Goal: Task Accomplishment & Management: Use online tool/utility

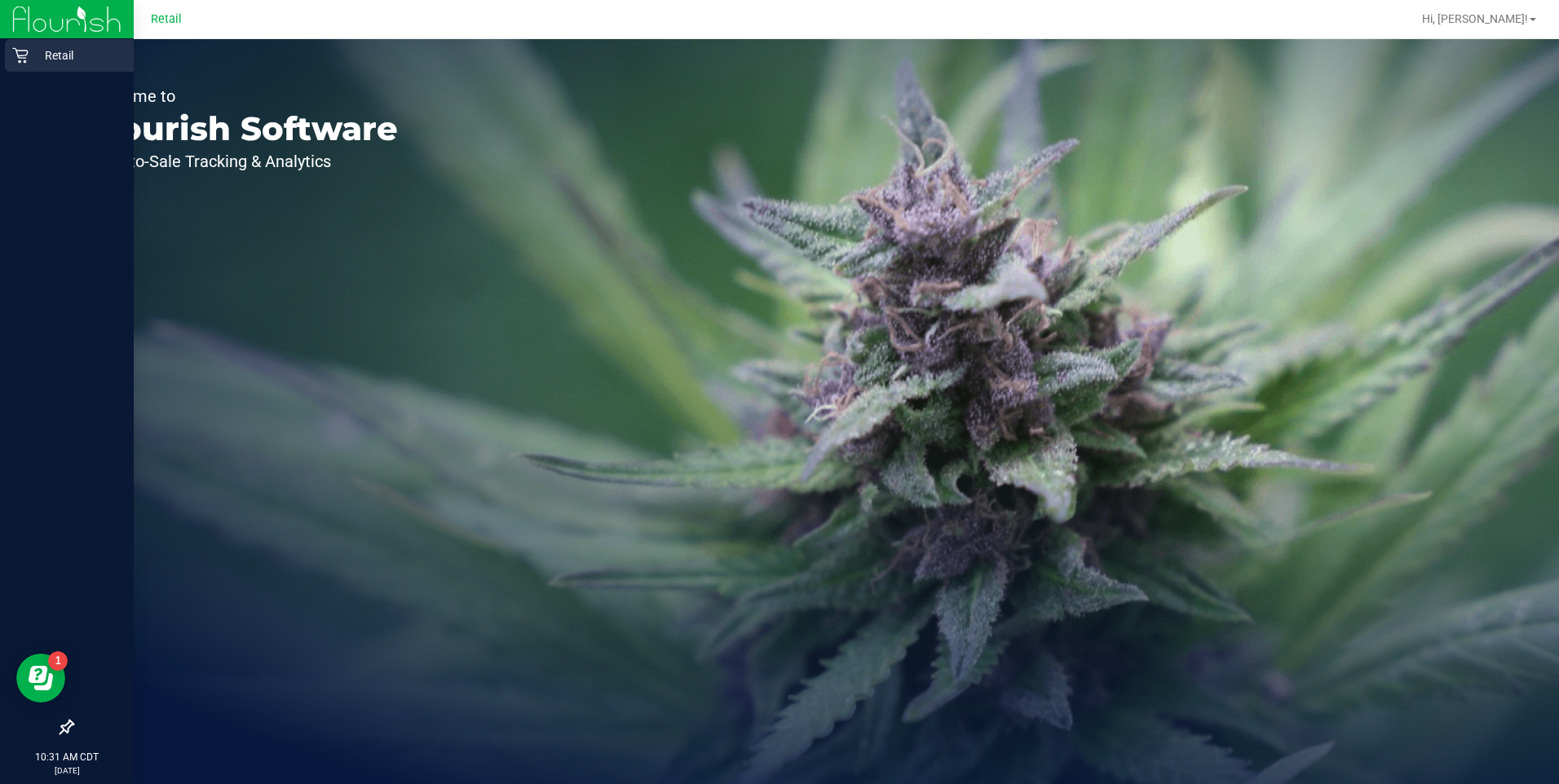
click at [17, 51] on icon at bounding box center [20, 56] width 16 height 16
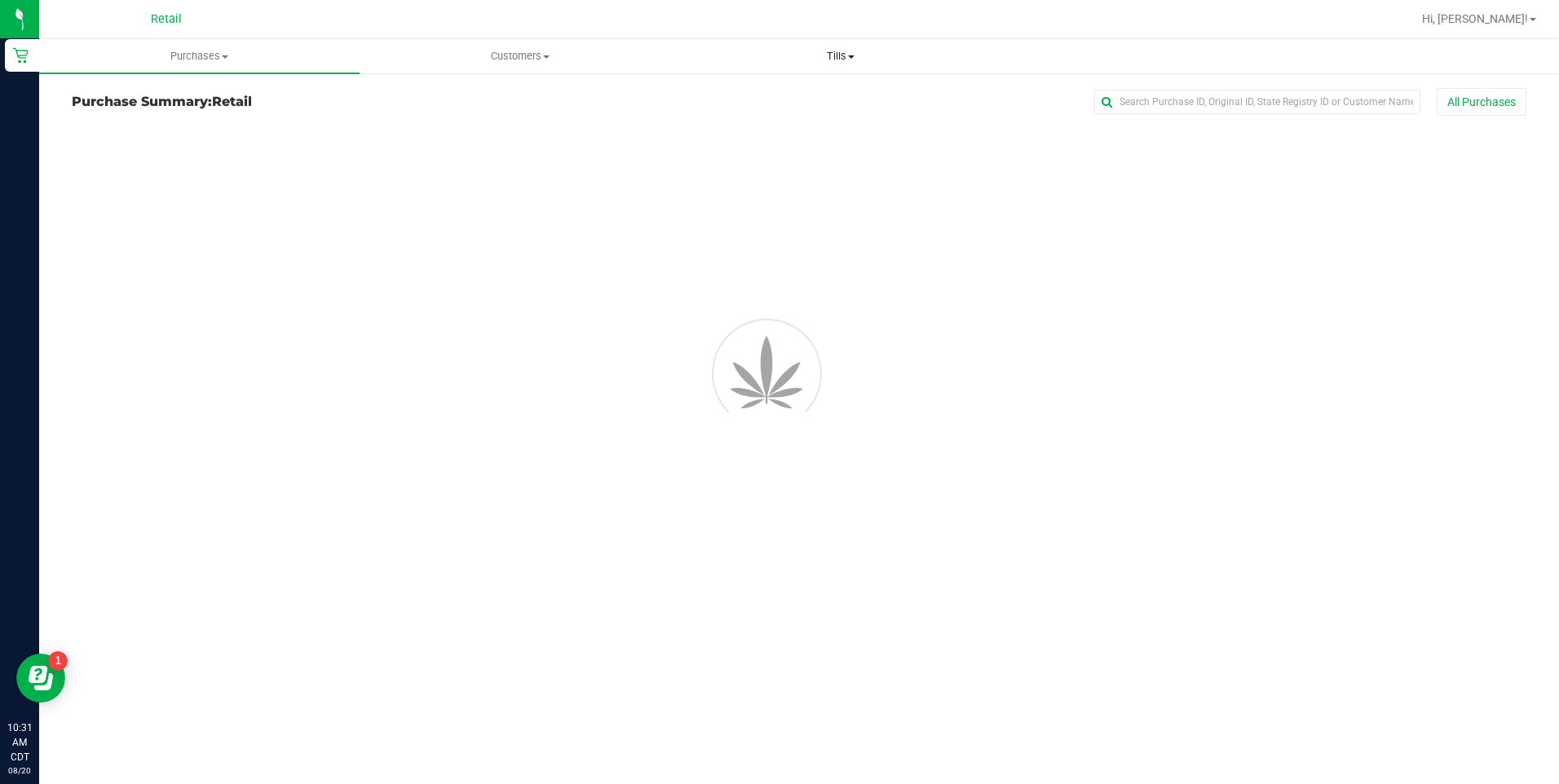
click at [839, 57] on span "Tills" at bounding box center [841, 57] width 319 height 15
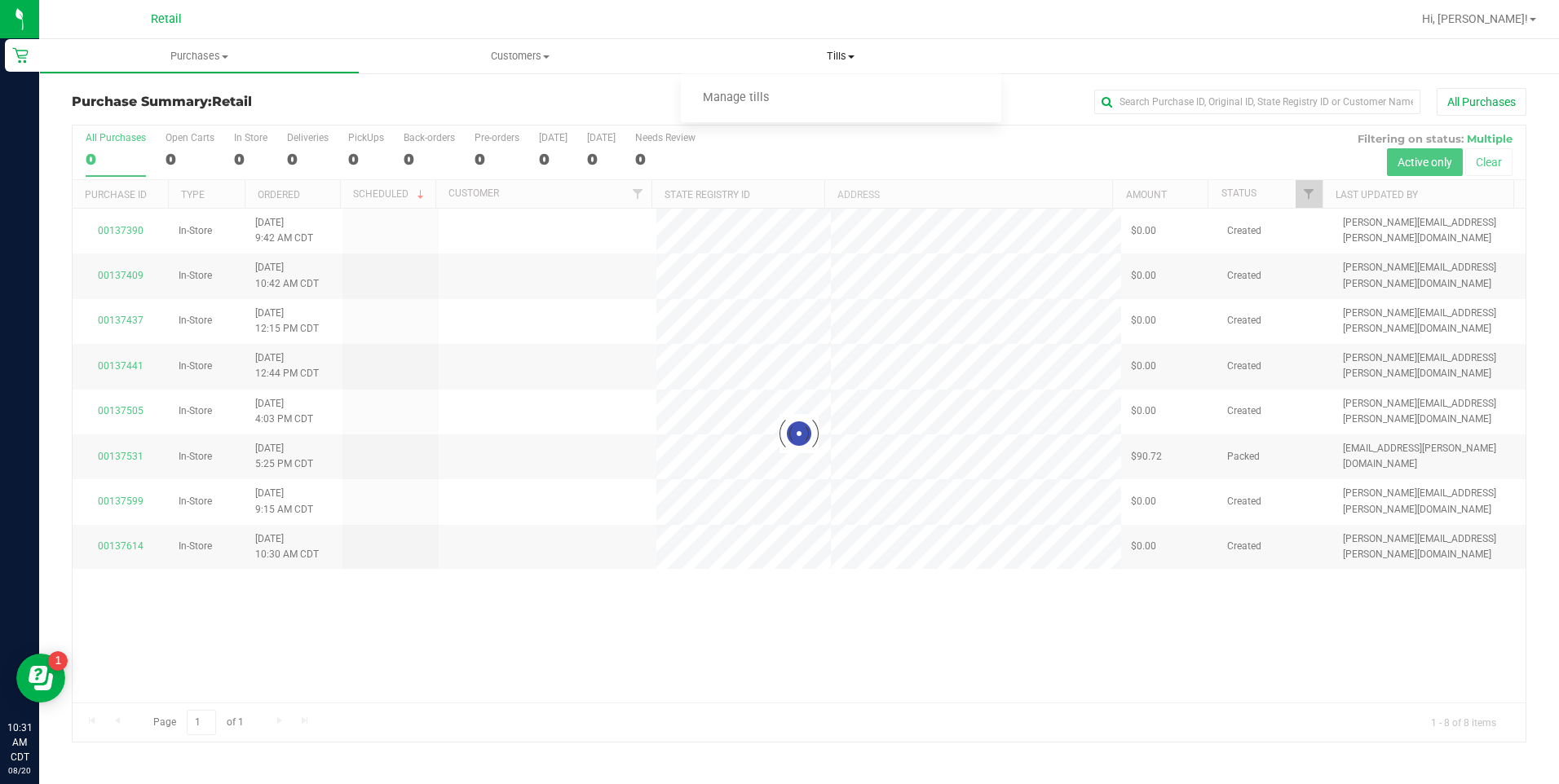
click at [860, 102] on li "Manage tills" at bounding box center [841, 99] width 320 height 20
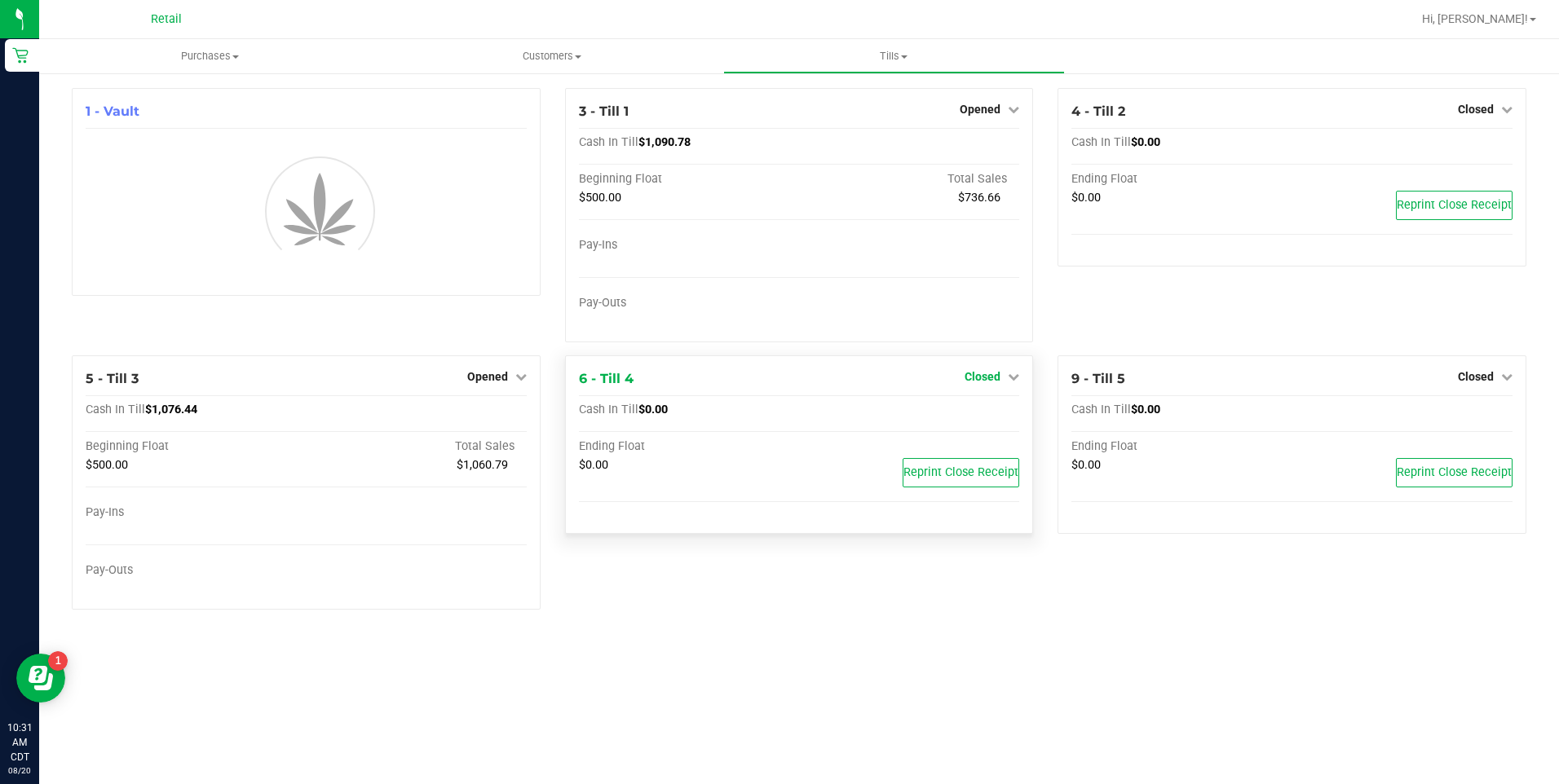
click at [1002, 378] on link "Closed" at bounding box center [992, 377] width 55 height 13
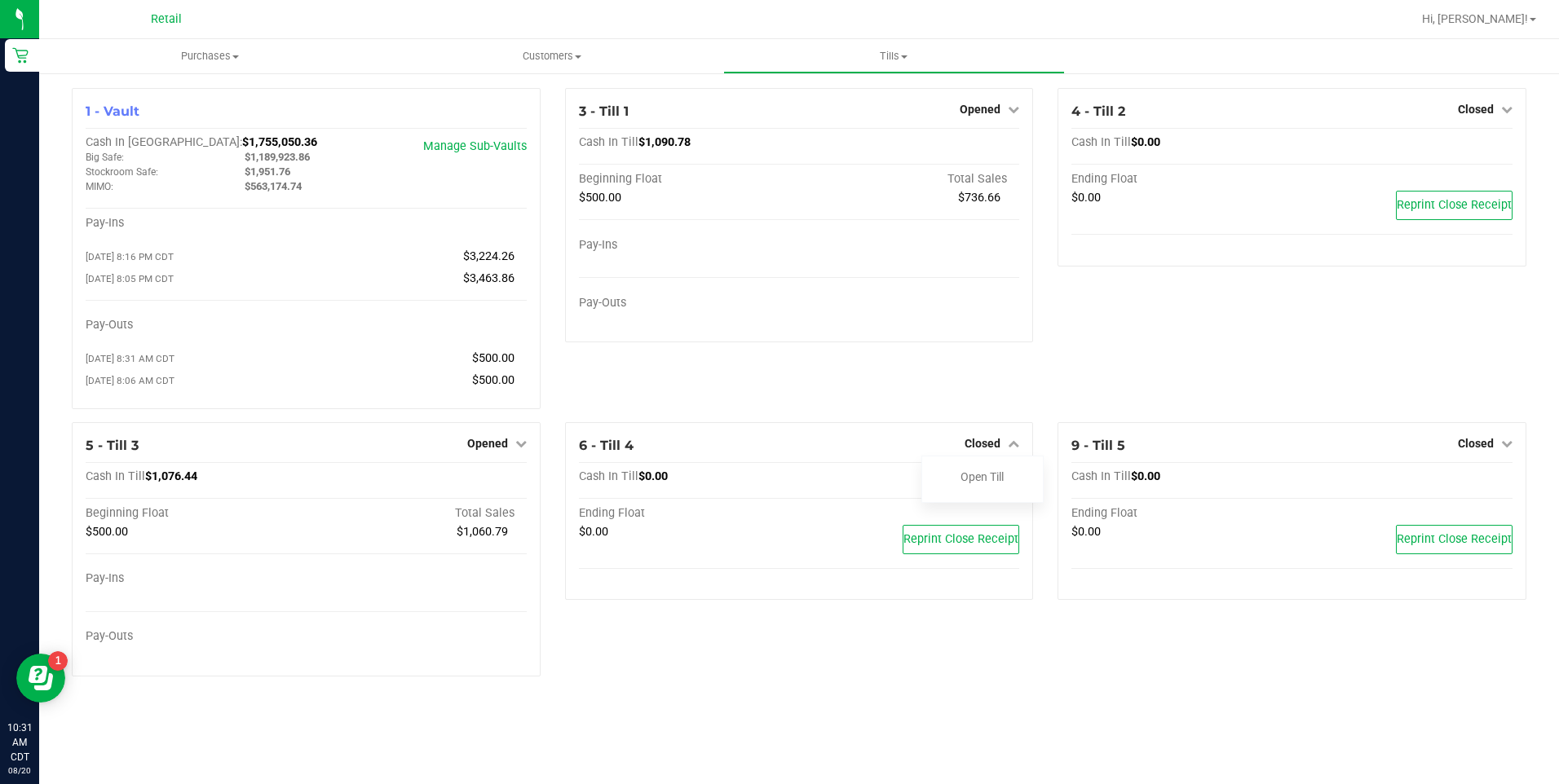
click at [992, 407] on div "3 - Till 1 Opened Close Till Cash In Till $1,090.78 Beginning Float Total Sales…" at bounding box center [799, 254] width 493 height 334
click at [985, 504] on div "Open Till" at bounding box center [982, 479] width 122 height 48
click at [998, 484] on link "Open Till" at bounding box center [982, 477] width 44 height 13
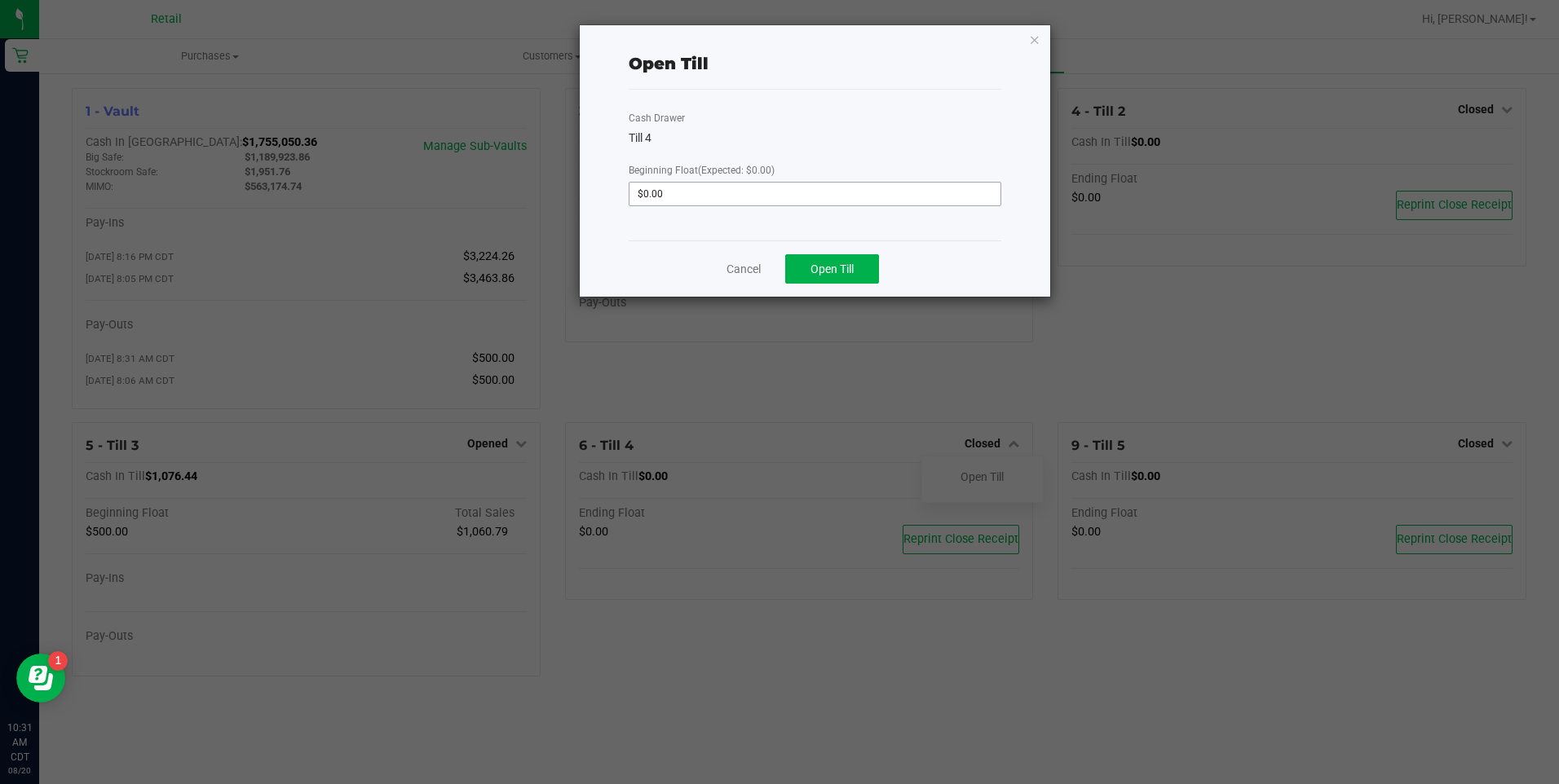
click at [934, 199] on input "$0.00" at bounding box center [814, 194] width 370 height 23
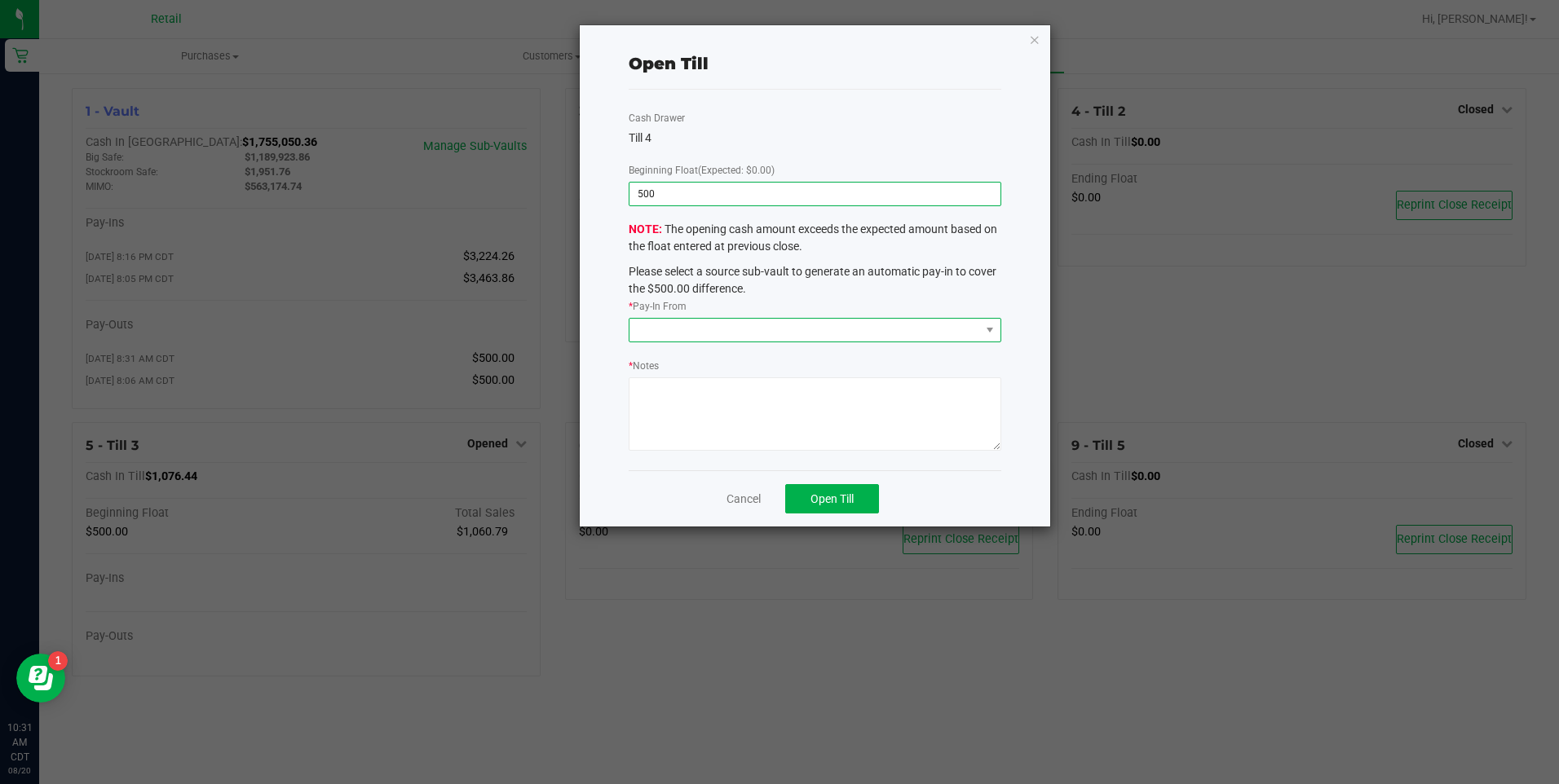
click at [768, 338] on span at bounding box center [805, 330] width 350 height 23
type input "$500.00"
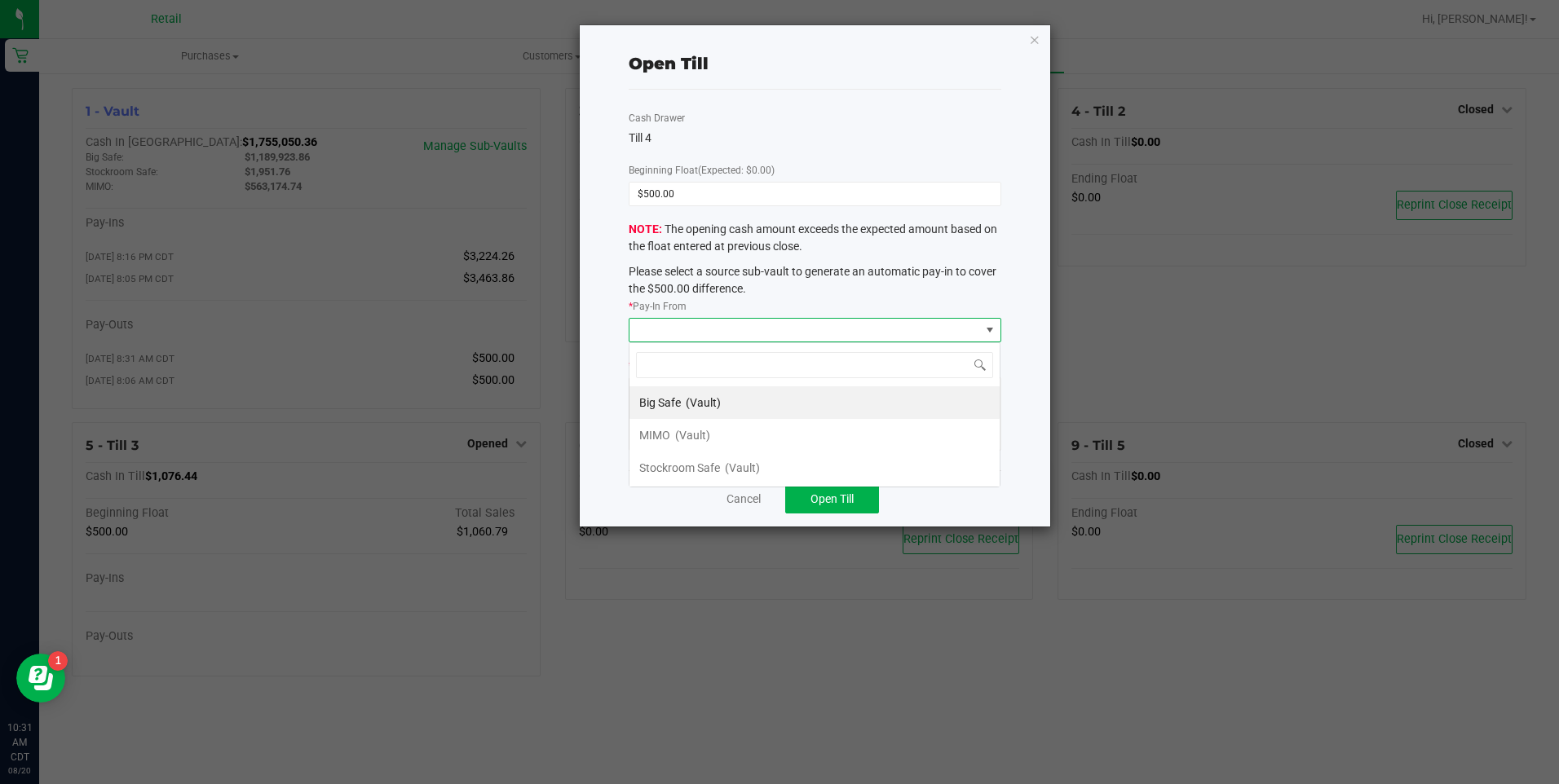
scroll to position [25, 372]
click at [686, 435] on span "(Vault)" at bounding box center [692, 435] width 35 height 13
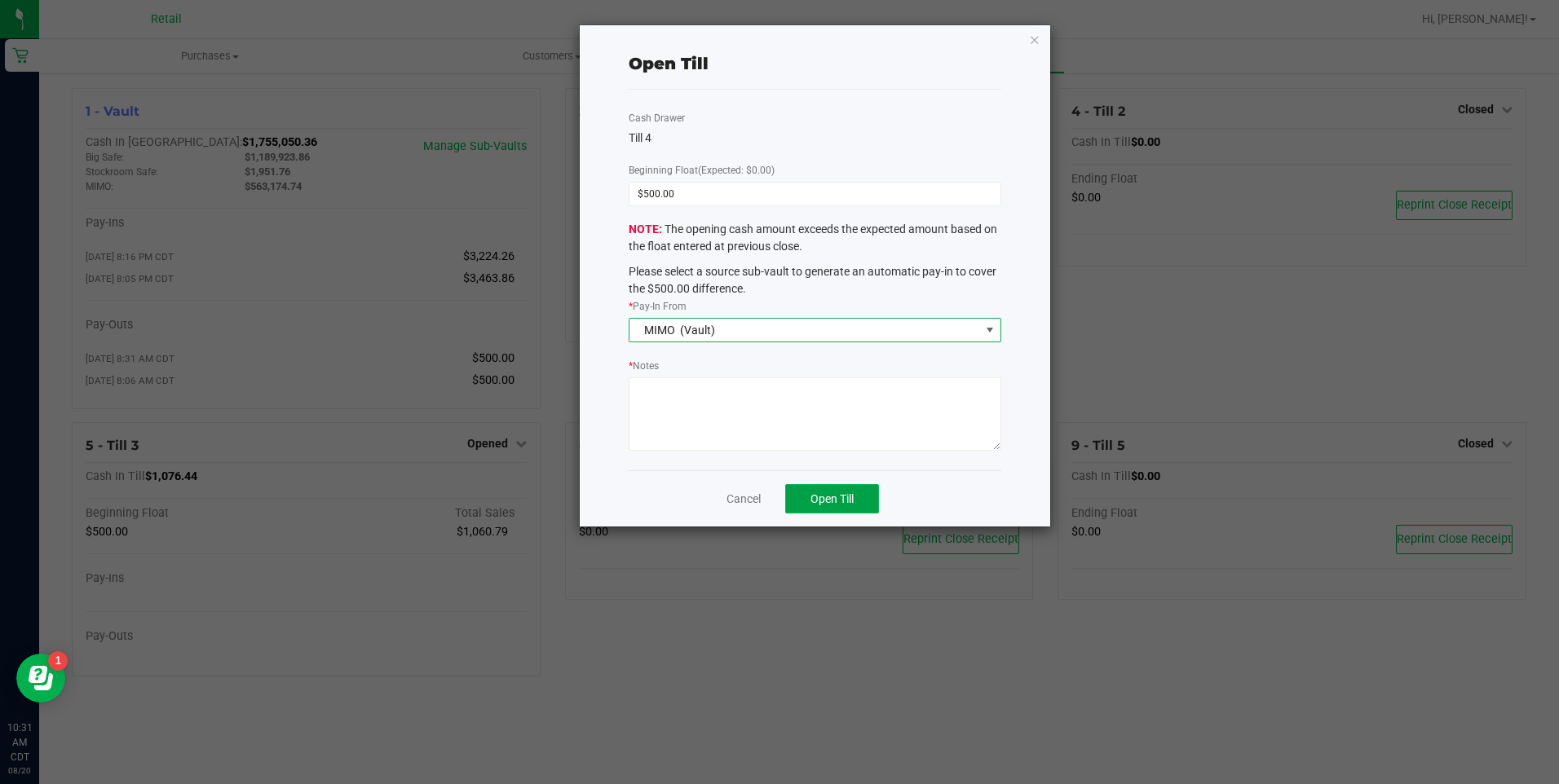
click at [834, 493] on span "Open Till" at bounding box center [832, 499] width 44 height 13
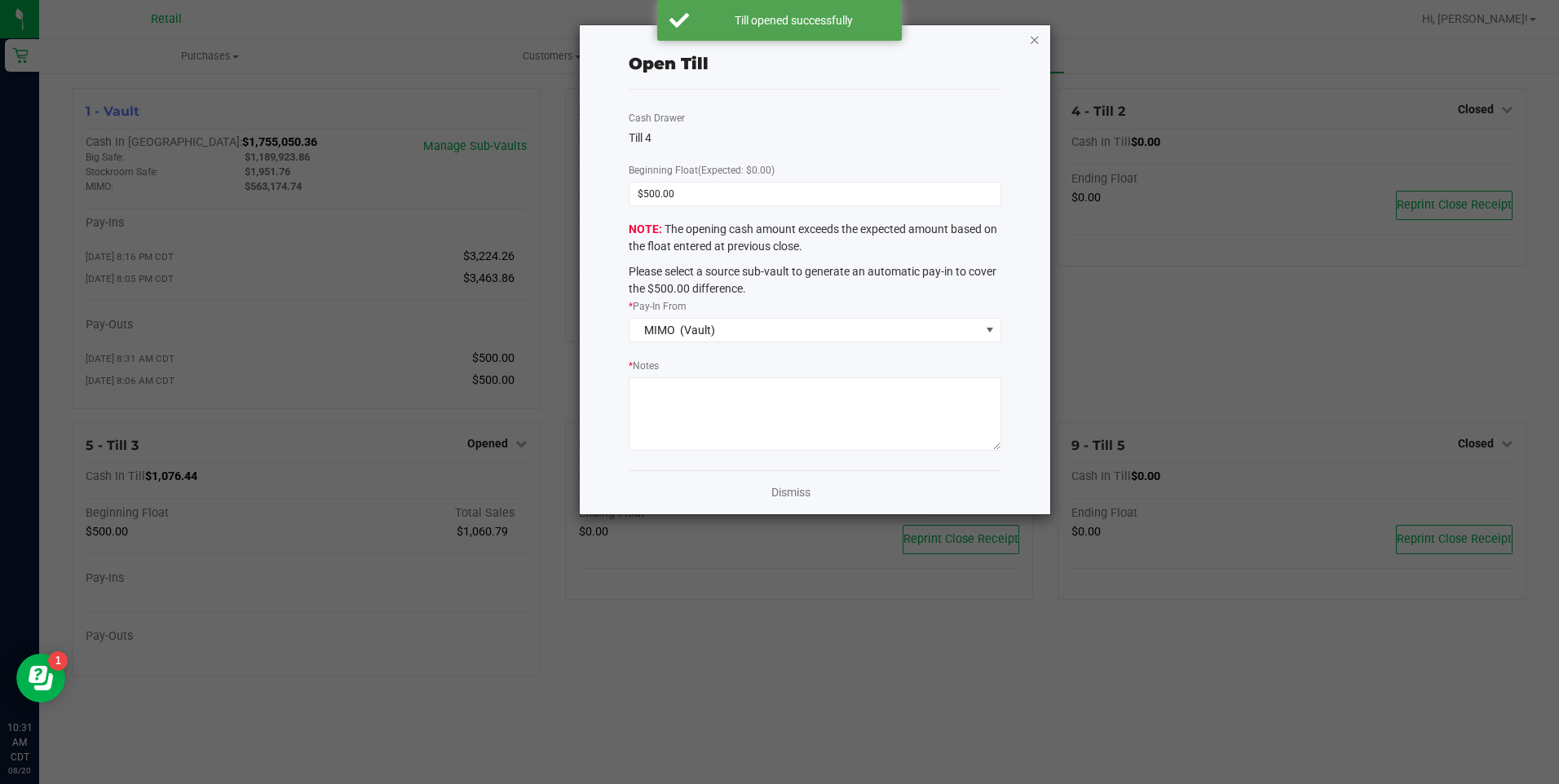
click at [1035, 34] on icon "button" at bounding box center [1034, 39] width 11 height 20
